Goal: Check status: Check status

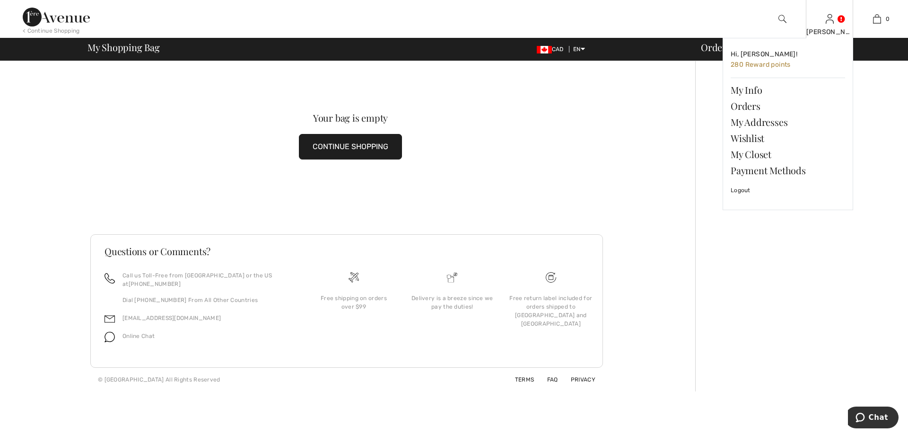
click at [831, 20] on img at bounding box center [830, 18] width 8 height 11
click at [767, 105] on link "Orders" at bounding box center [788, 106] width 114 height 16
click at [747, 105] on link "Orders" at bounding box center [788, 106] width 114 height 16
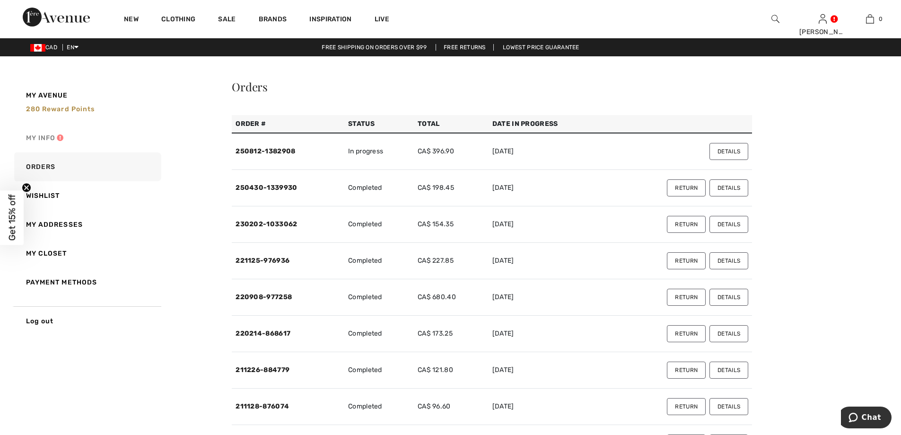
click at [49, 137] on link "My Info" at bounding box center [86, 137] width 149 height 29
